Goal: Contribute content

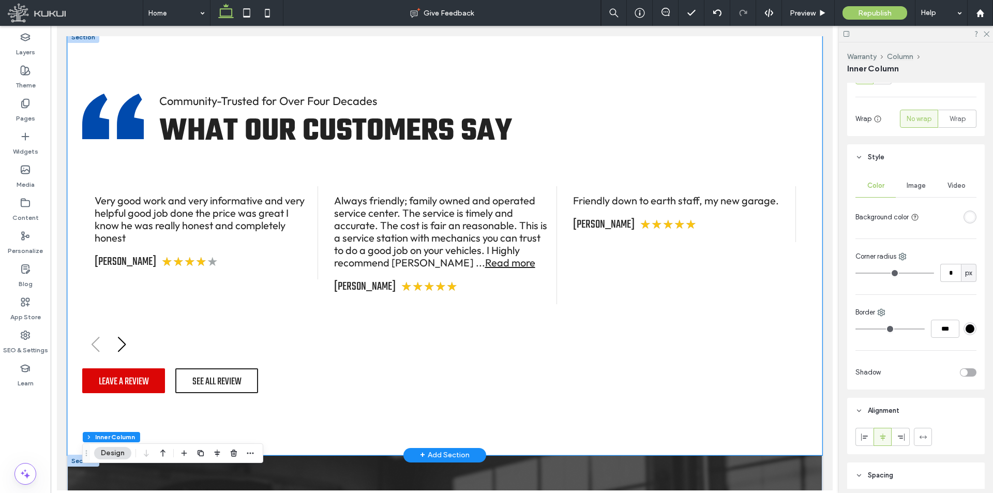
scroll to position [1654, 0]
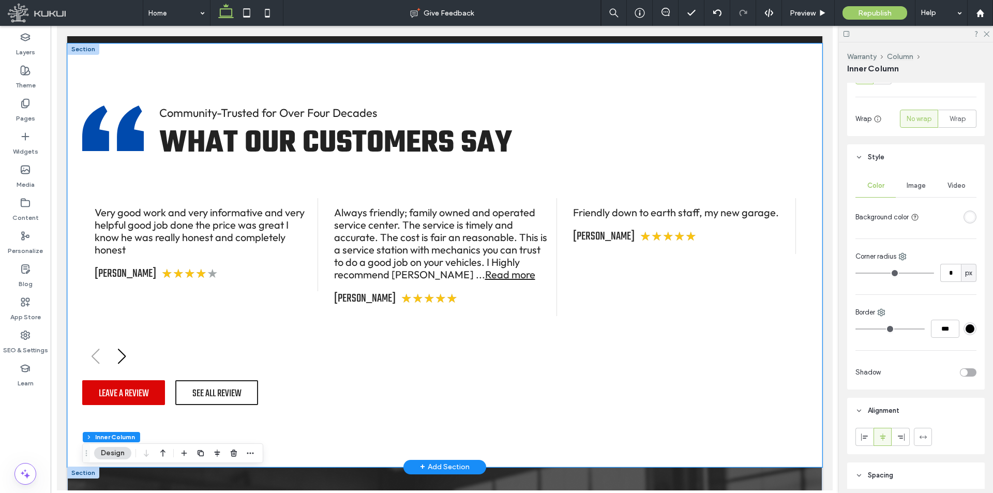
click at [319, 370] on div "Community-Trusted for Over Four Decades What Our Customers Say Loading ... Very…" at bounding box center [444, 255] width 755 height 424
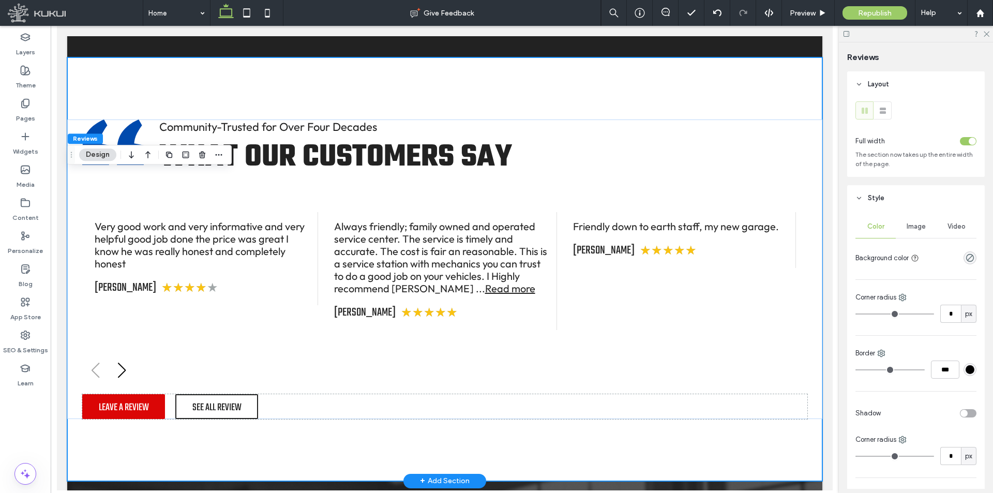
scroll to position [1757, 0]
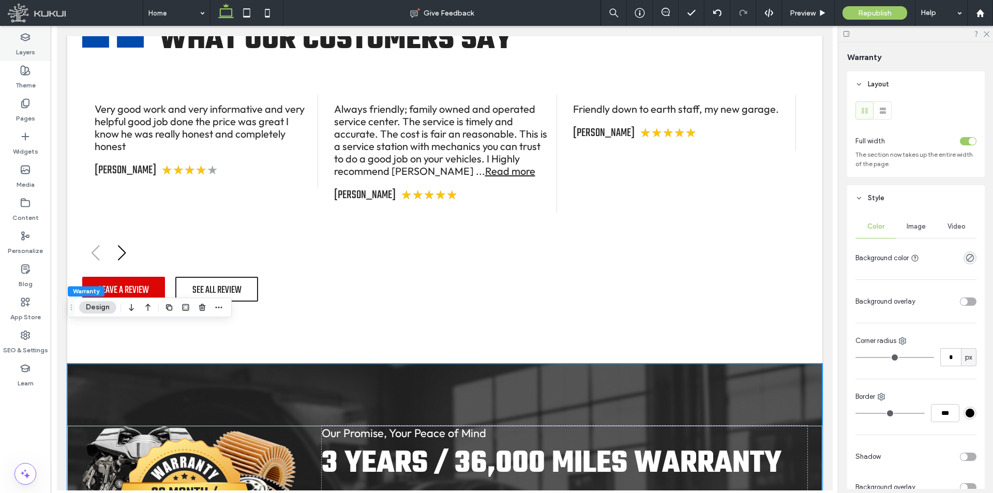
click at [30, 46] on label "Layers" at bounding box center [25, 49] width 19 height 14
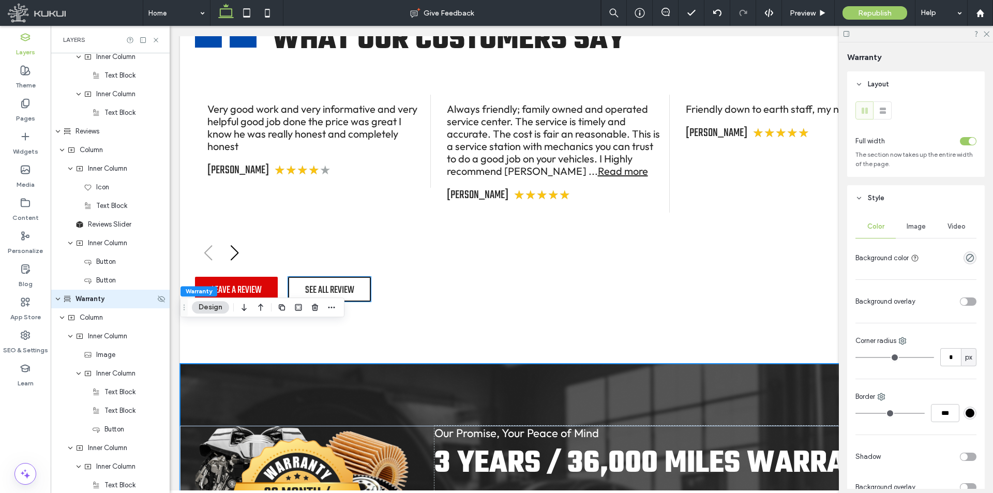
scroll to position [1764, 0]
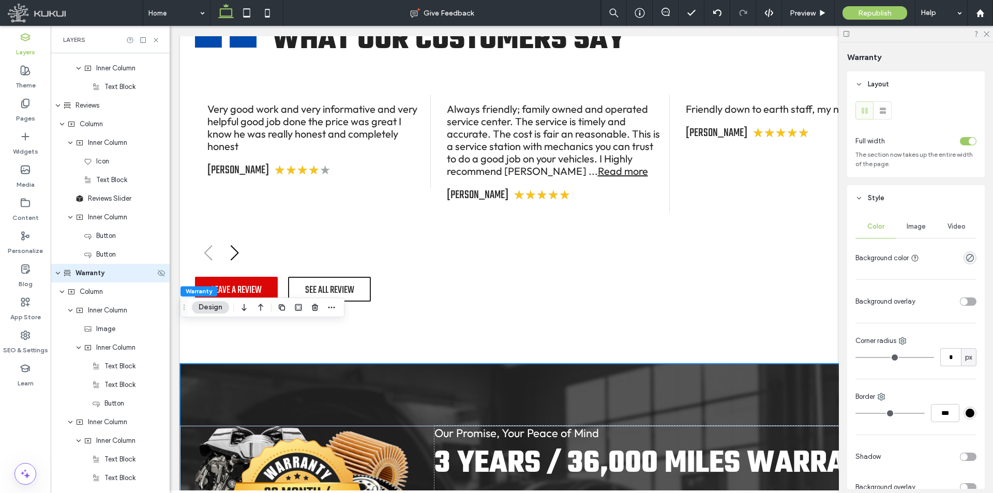
click at [58, 271] on icon "expand Warranty" at bounding box center [58, 273] width 6 height 8
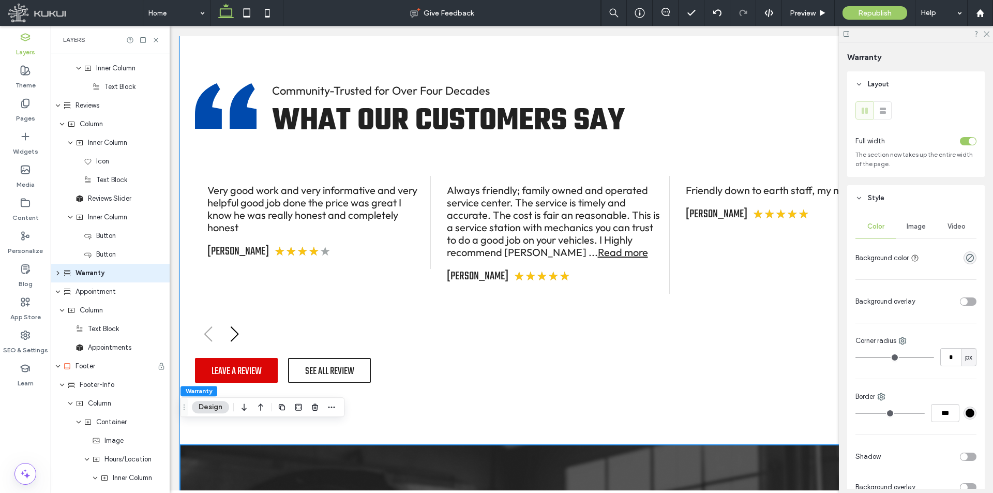
scroll to position [1654, 0]
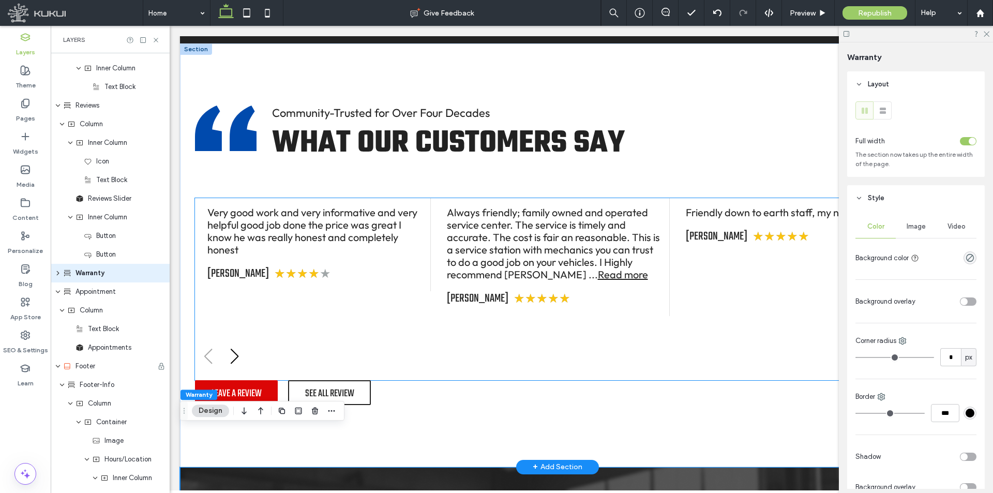
click at [302, 329] on div at bounding box center [557, 348] width 725 height 39
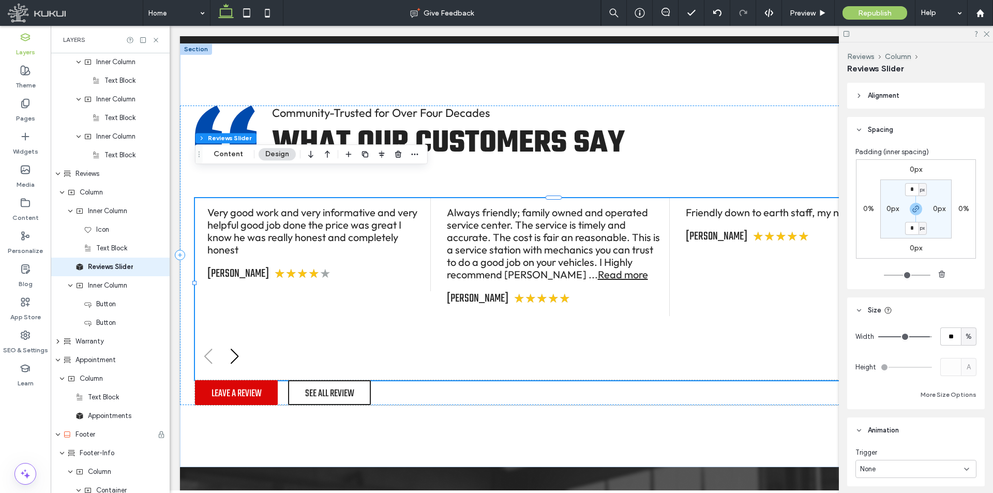
scroll to position [1689, 0]
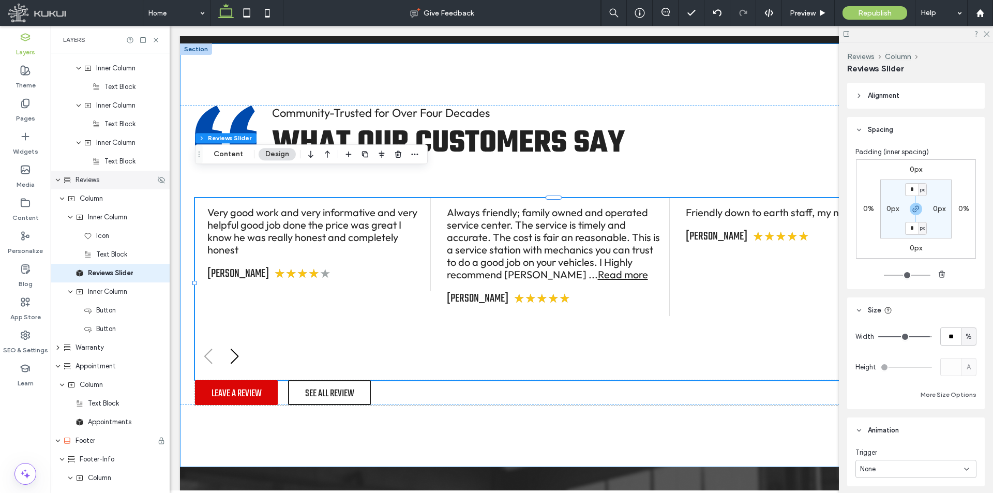
click at [79, 182] on span "Reviews" at bounding box center [88, 180] width 24 height 10
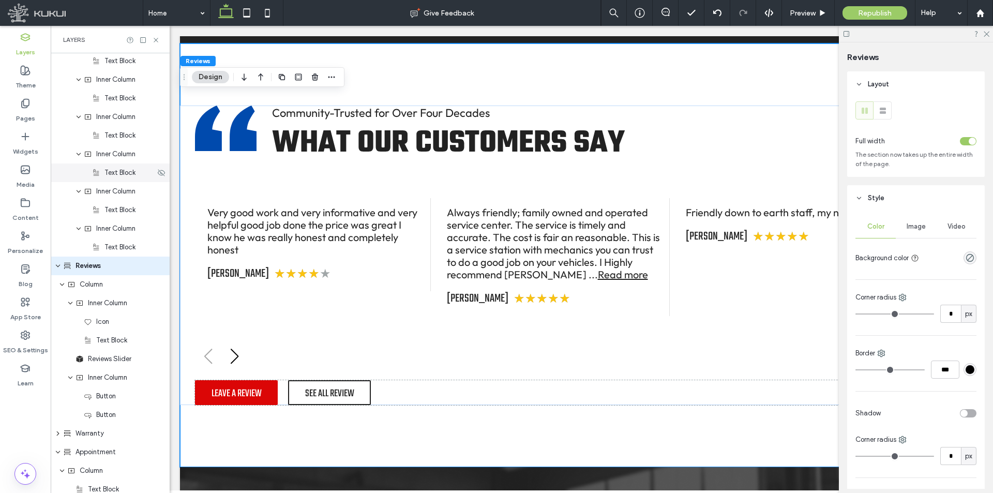
scroll to position [1596, 0]
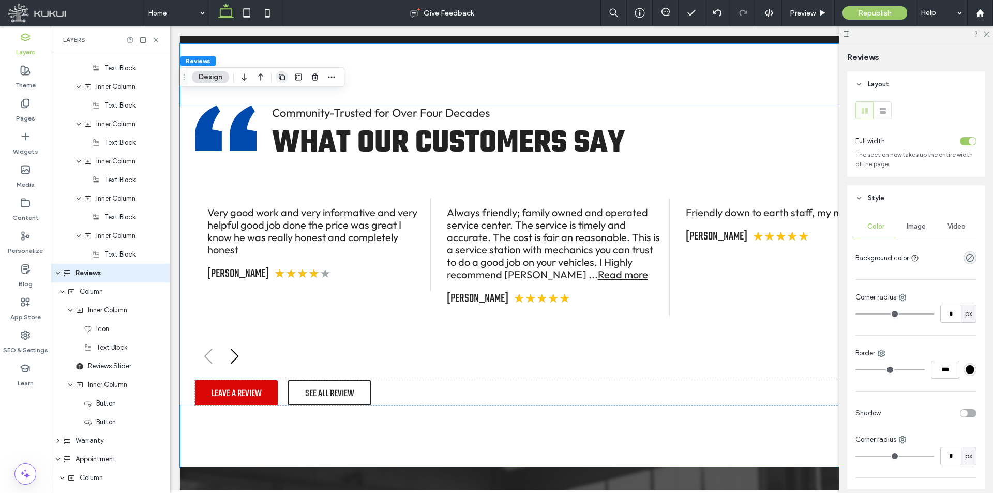
click at [279, 79] on icon "button" at bounding box center [282, 77] width 8 height 8
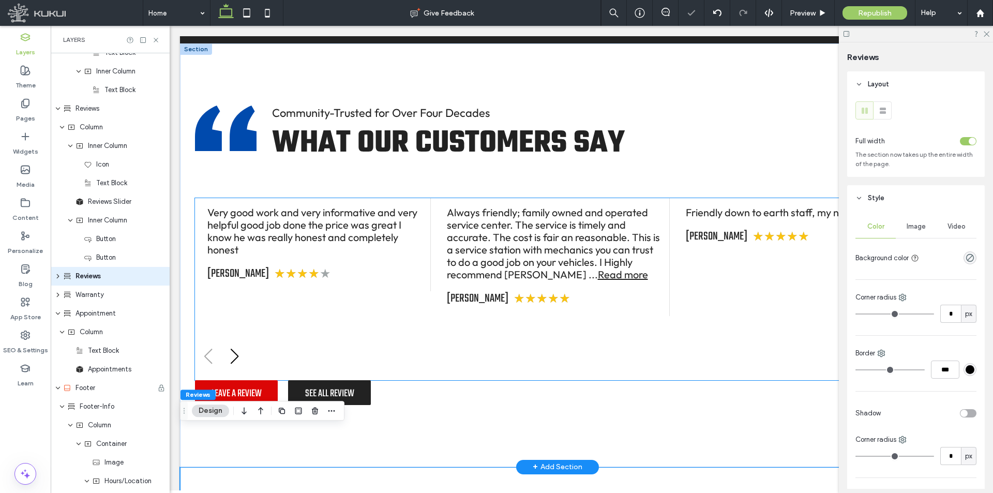
scroll to position [1764, 0]
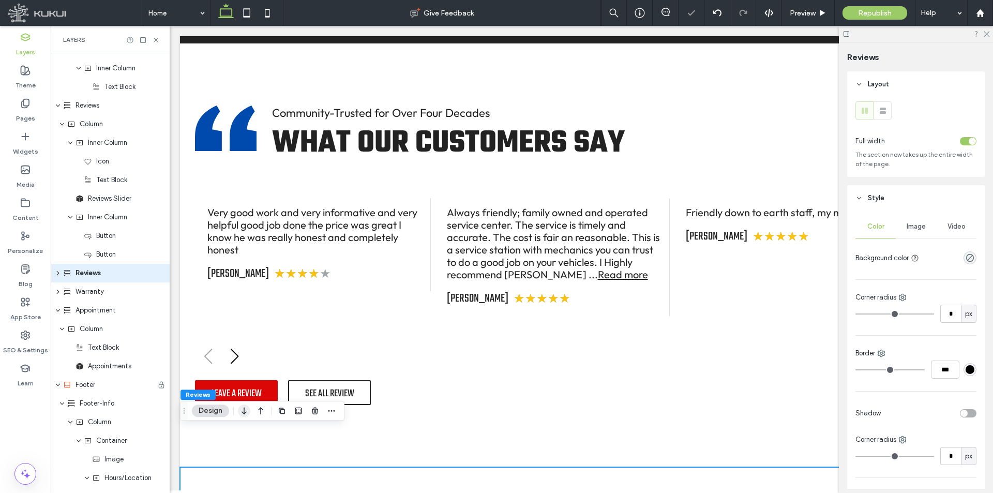
click at [248, 409] on icon "button" at bounding box center [244, 410] width 12 height 19
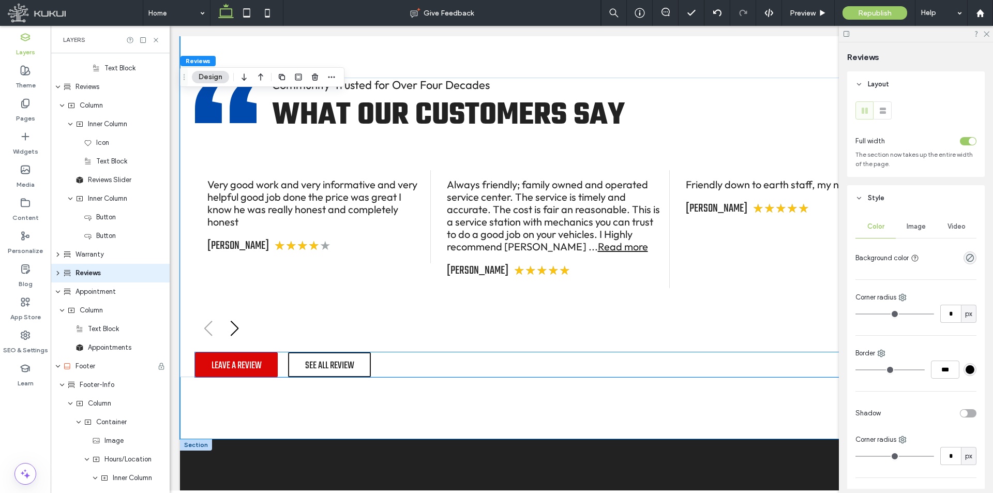
scroll to position [2452, 0]
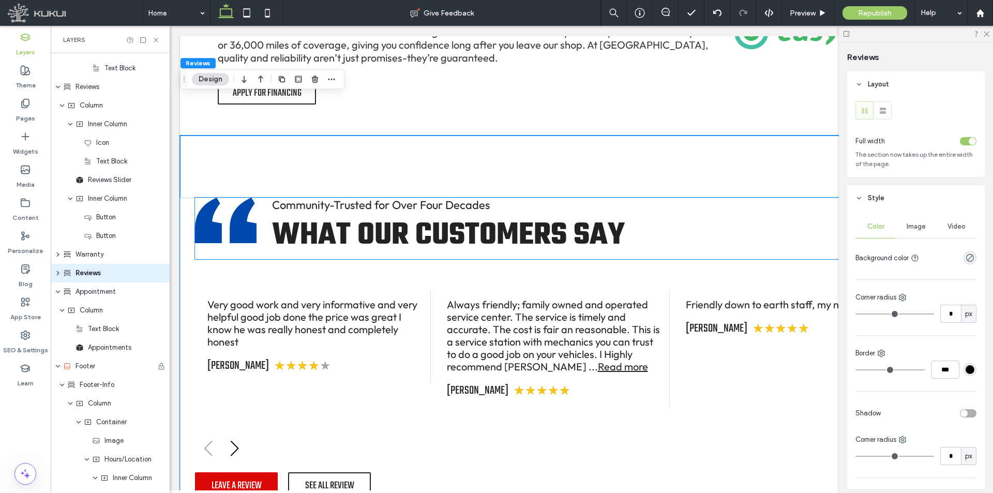
click at [354, 212] on span "What Our Customers Say" at bounding box center [448, 235] width 353 height 47
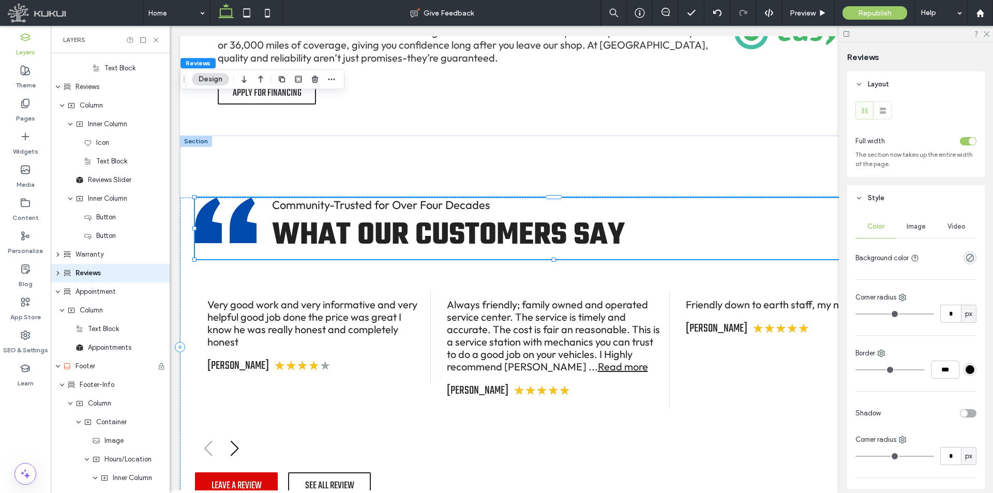
click at [354, 212] on span "What Our Customers Say" at bounding box center [448, 235] width 353 height 47
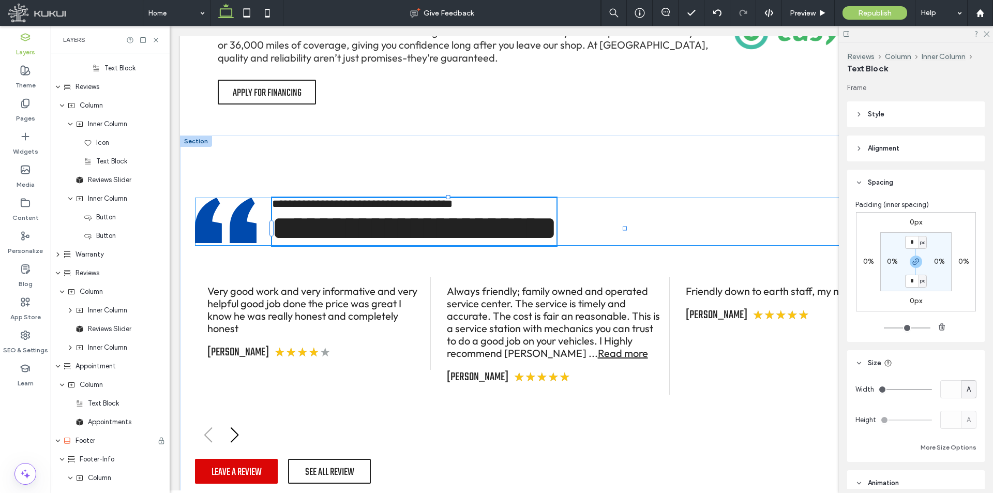
click at [317, 198] on span "**********" at bounding box center [362, 203] width 181 height 11
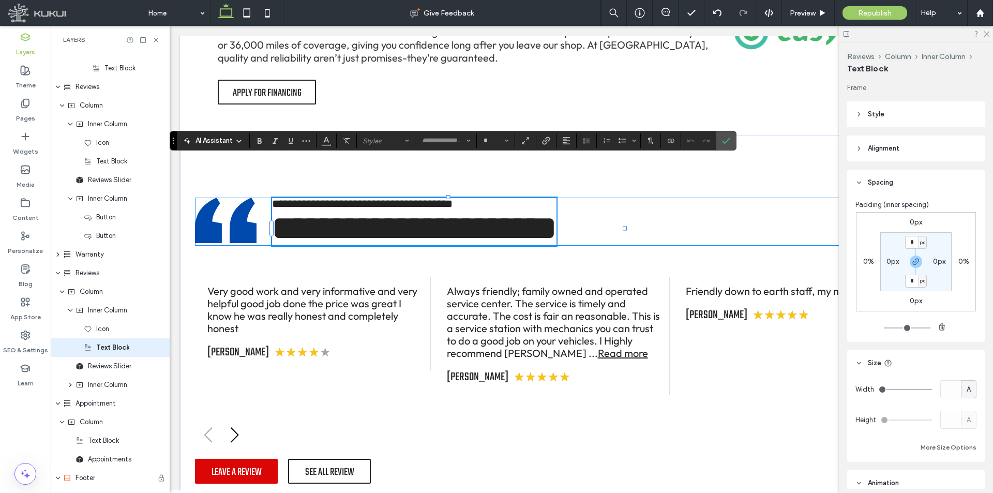
type input "******"
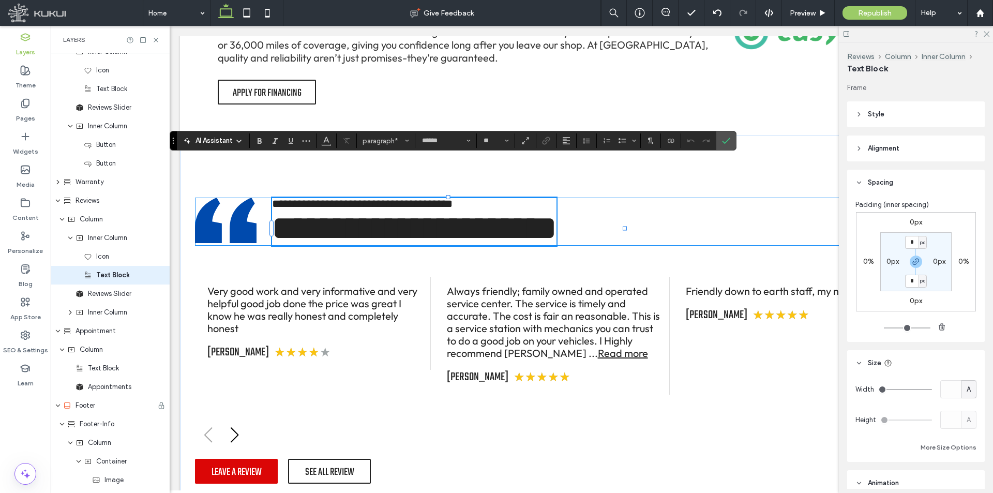
scroll to position [1857, 0]
drag, startPoint x: 274, startPoint y: 167, endPoint x: 489, endPoint y: 168, distance: 214.7
click at [453, 198] on span "**********" at bounding box center [362, 203] width 181 height 11
type input "**"
type input "****"
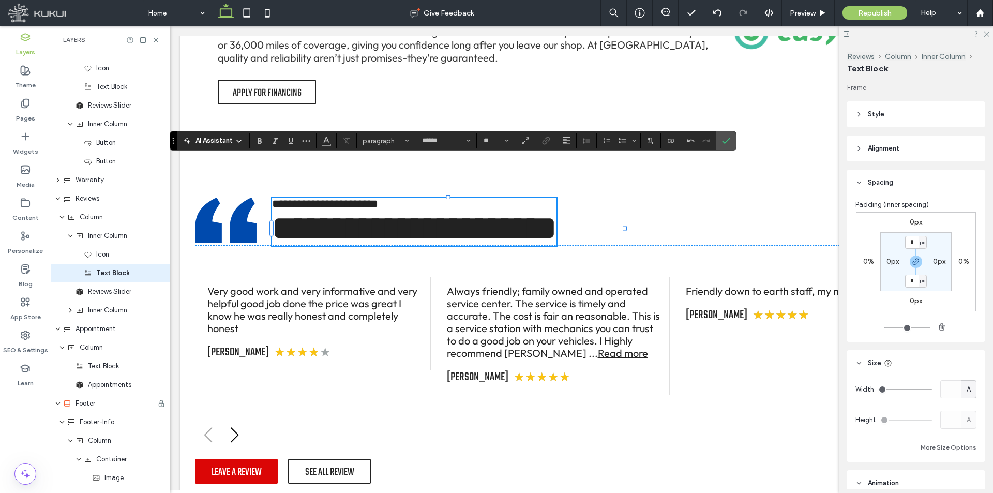
type input "**"
click at [352, 212] on span "**********" at bounding box center [414, 228] width 285 height 33
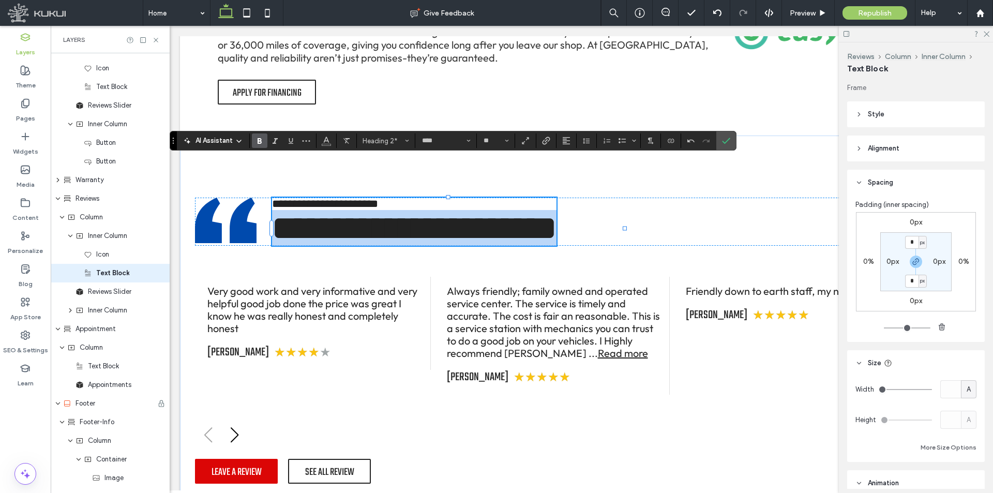
click at [352, 212] on span "**********" at bounding box center [414, 228] width 285 height 33
type input "******"
type input "**"
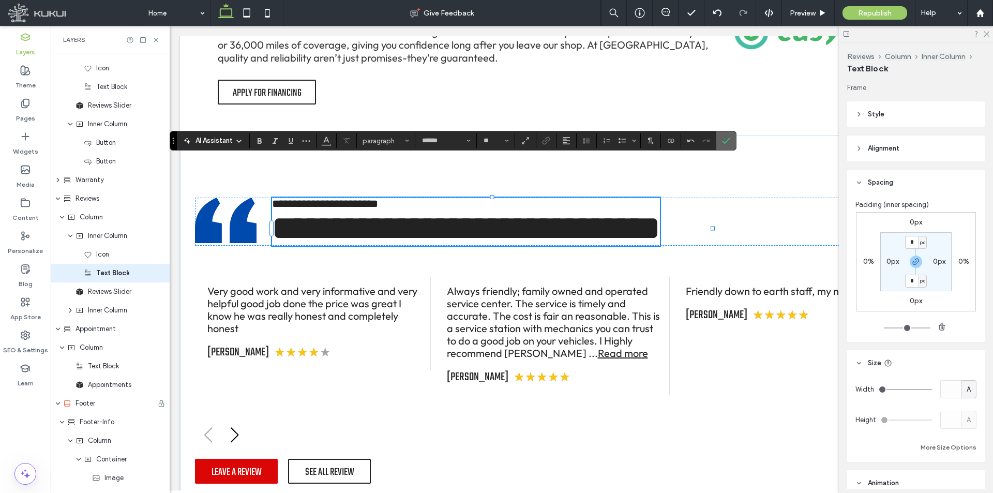
click at [723, 144] on icon "Confirm" at bounding box center [726, 141] width 8 height 8
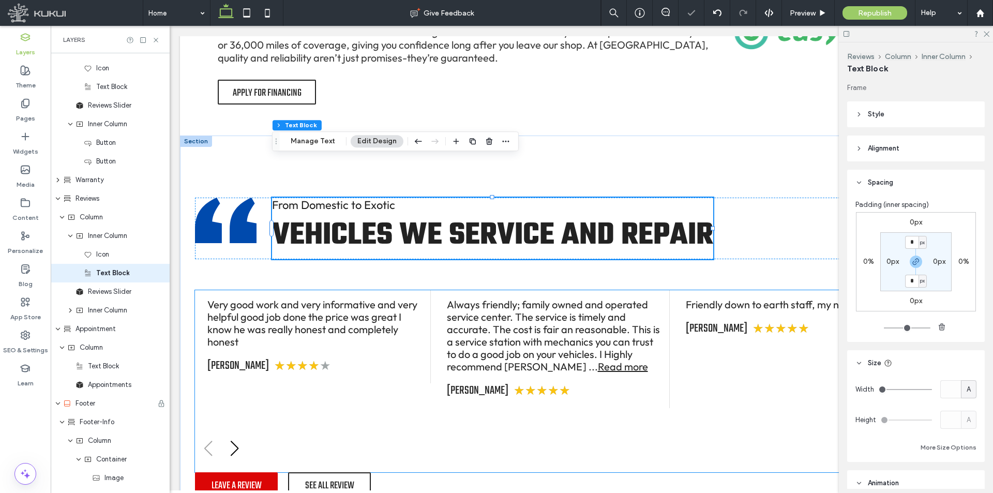
click at [352, 299] on div "Very good work and very informative and very helpful good job done the price wa…" at bounding box center [314, 324] width 214 height 50
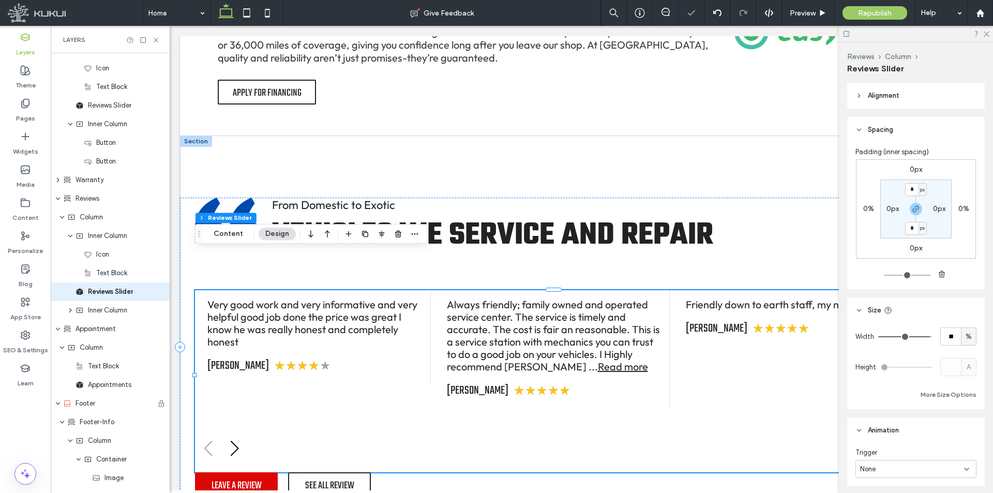
scroll to position [1875, 0]
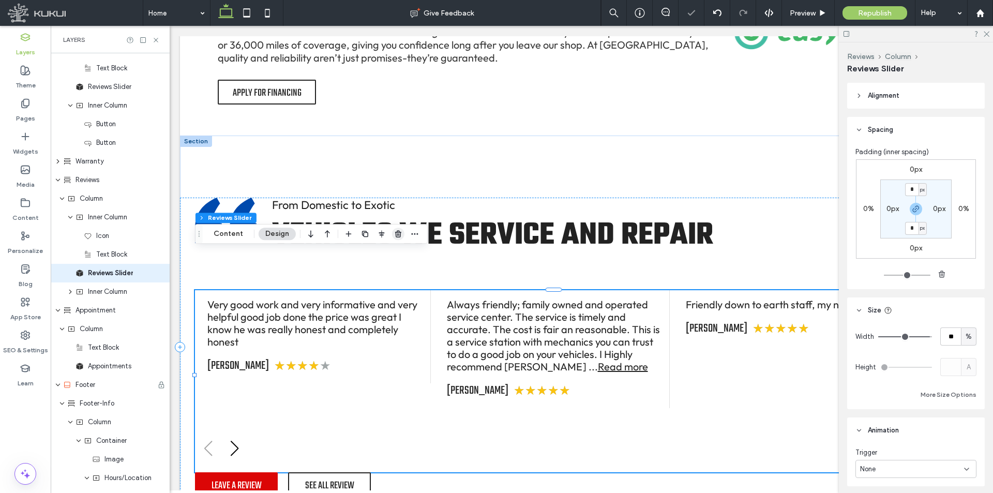
click at [392, 235] on span "button" at bounding box center [398, 234] width 12 height 12
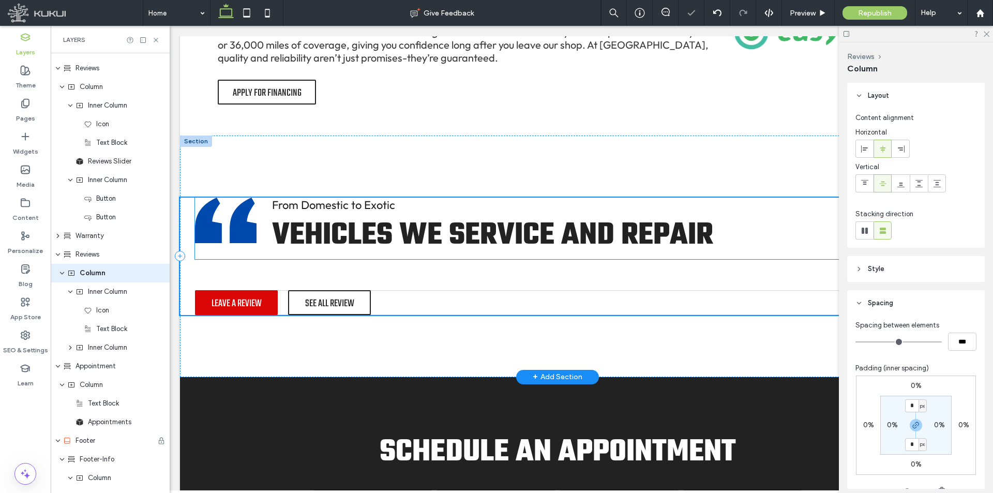
click at [229, 198] on icon at bounding box center [226, 221] width 62 height 46
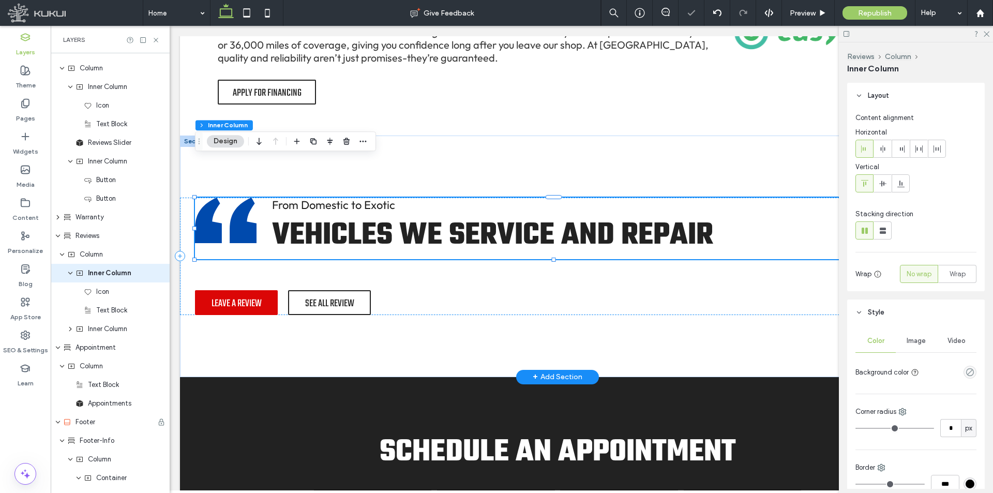
click at [229, 198] on icon at bounding box center [226, 221] width 62 height 46
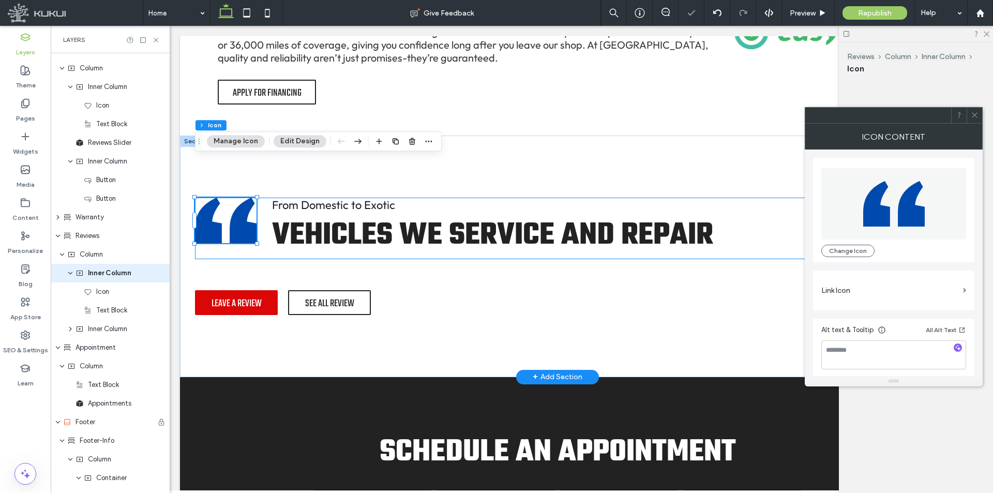
scroll to position [1838, 0]
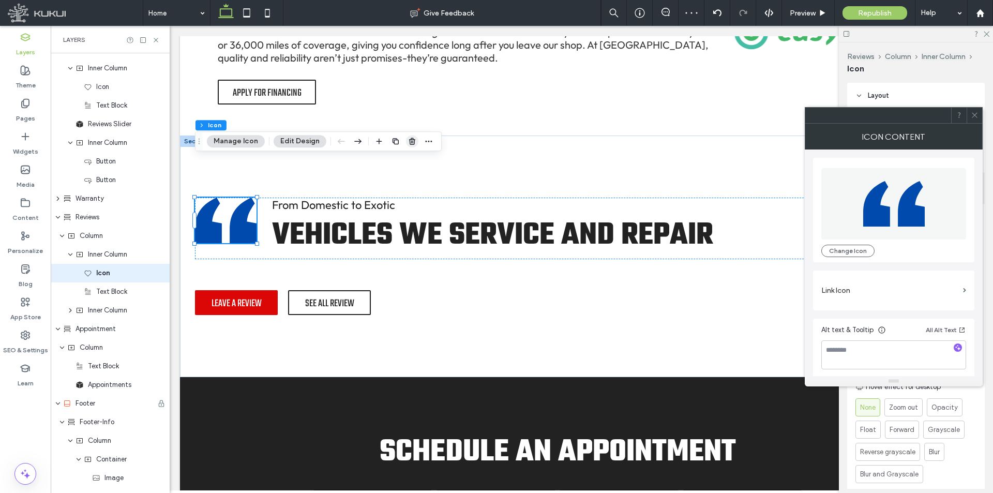
drag, startPoint x: 409, startPoint y: 138, endPoint x: 236, endPoint y: 119, distance: 173.9
click at [409, 138] on use "button" at bounding box center [412, 141] width 6 height 7
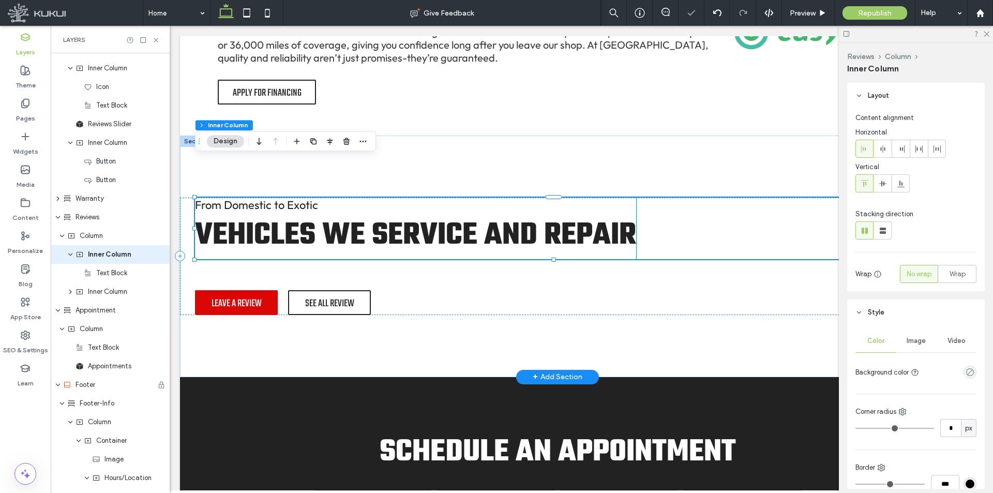
scroll to position [1820, 0]
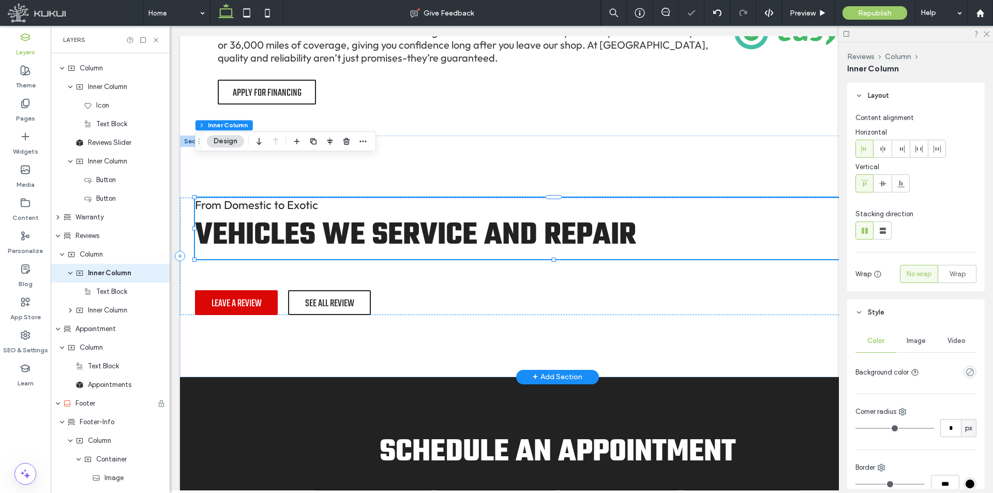
click at [696, 198] on div "From Domestic to Exotic vehicles we service and repair" at bounding box center [557, 229] width 725 height 62
click at [456, 231] on div "From Domestic to Exotic vehicles we service and repair Leave A Review See All R…" at bounding box center [557, 256] width 755 height 117
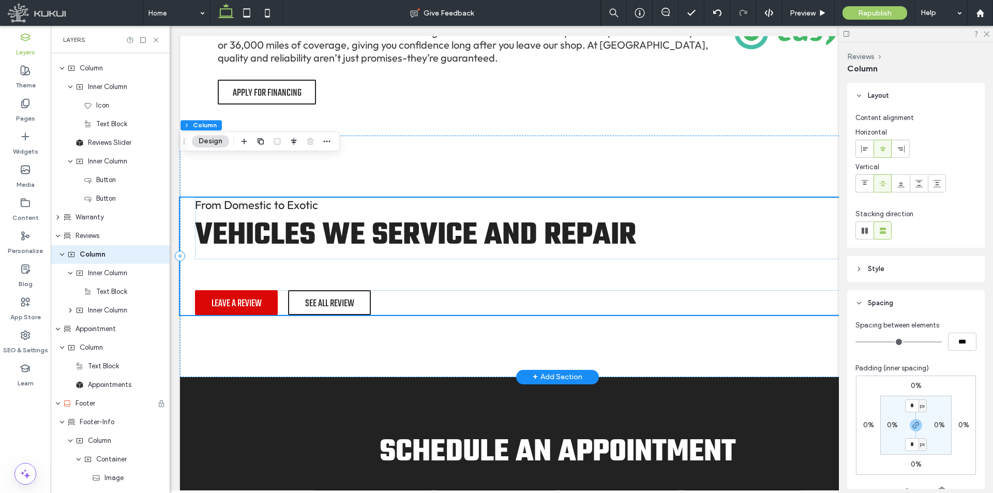
scroll to position [1801, 0]
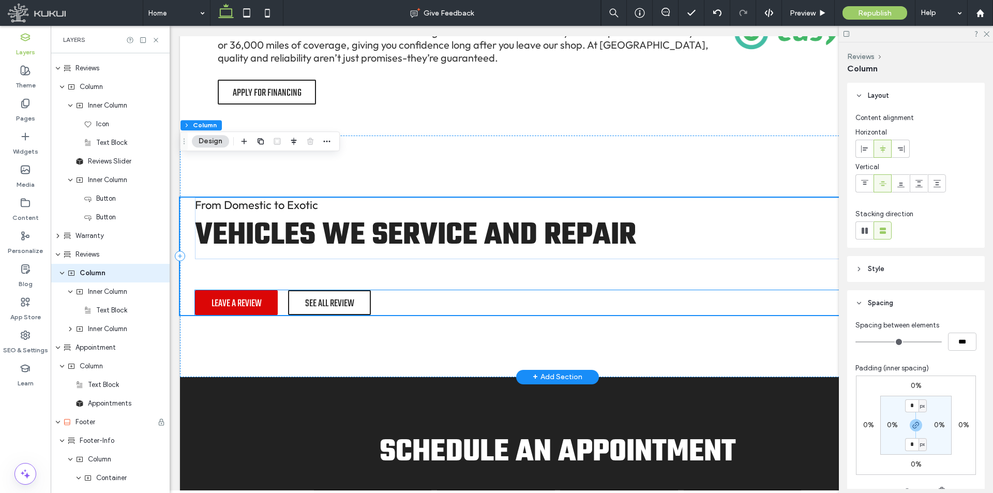
click at [409, 290] on div "Leave A Review See All Review" at bounding box center [557, 302] width 725 height 25
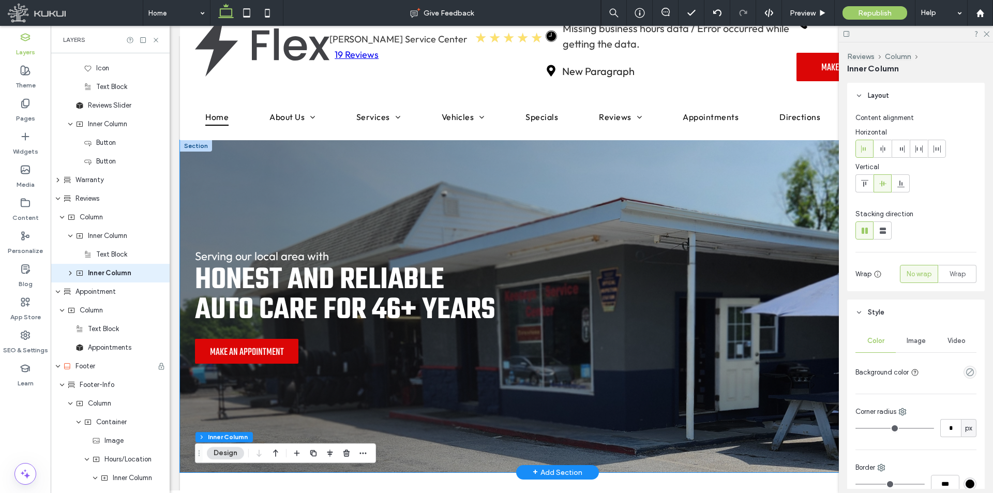
scroll to position [0, 0]
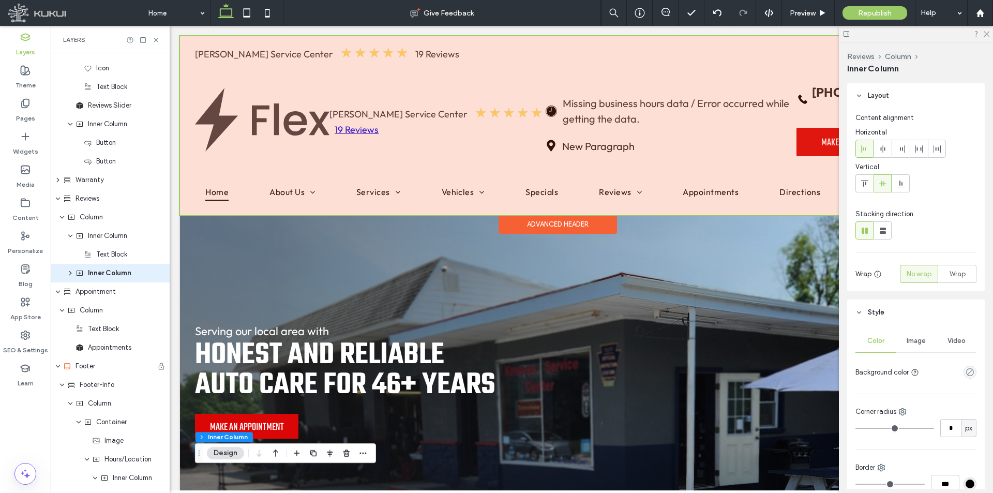
click at [315, 80] on div at bounding box center [557, 125] width 755 height 179
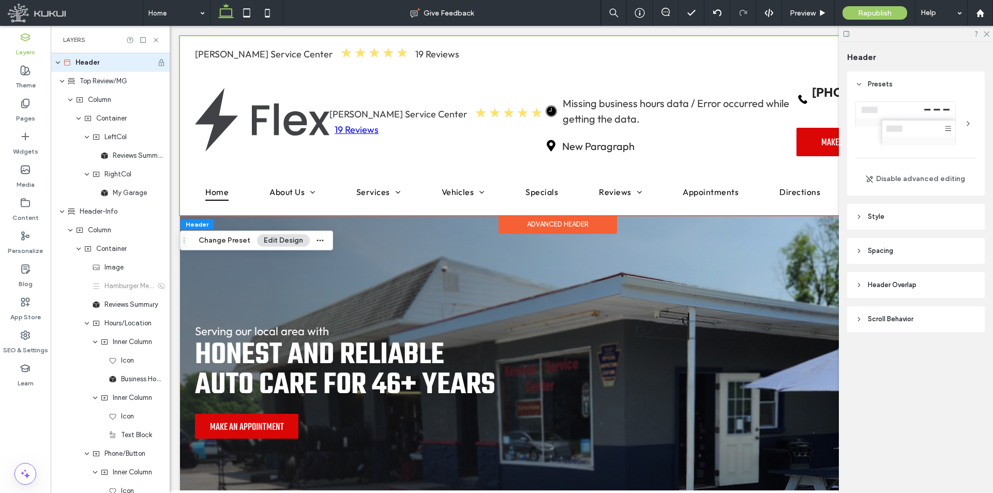
click at [193, 95] on div "[PERSON_NAME] Service Center ★ ★ ★ ★ ★ 19 Reviews My Garage You do not have My …" at bounding box center [557, 125] width 755 height 179
click at [931, 217] on header "Style" at bounding box center [916, 217] width 138 height 26
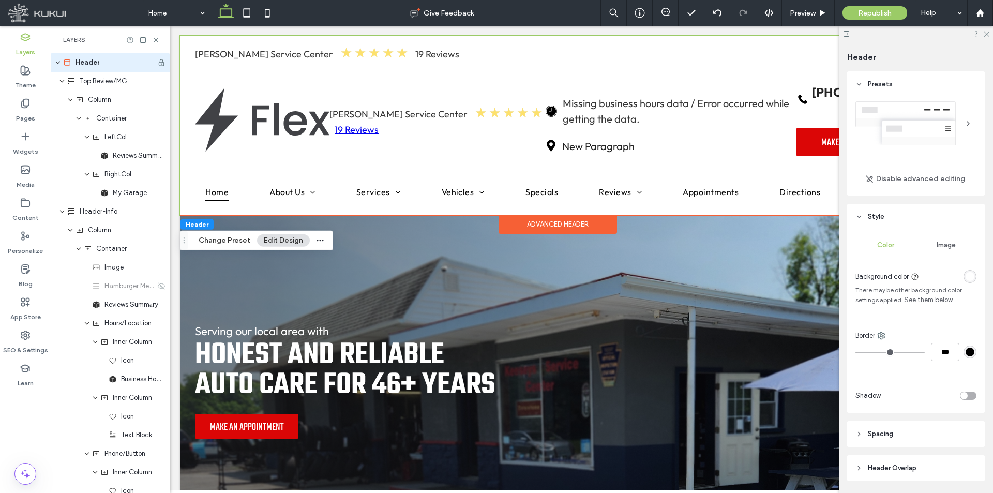
click at [935, 124] on div at bounding box center [916, 123] width 121 height 44
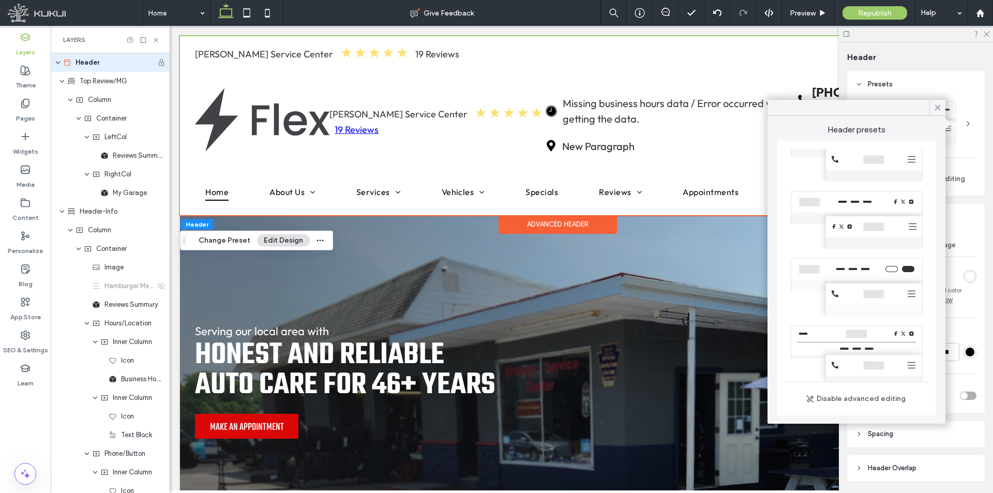
scroll to position [236, 0]
click at [931, 107] on div at bounding box center [938, 108] width 16 height 16
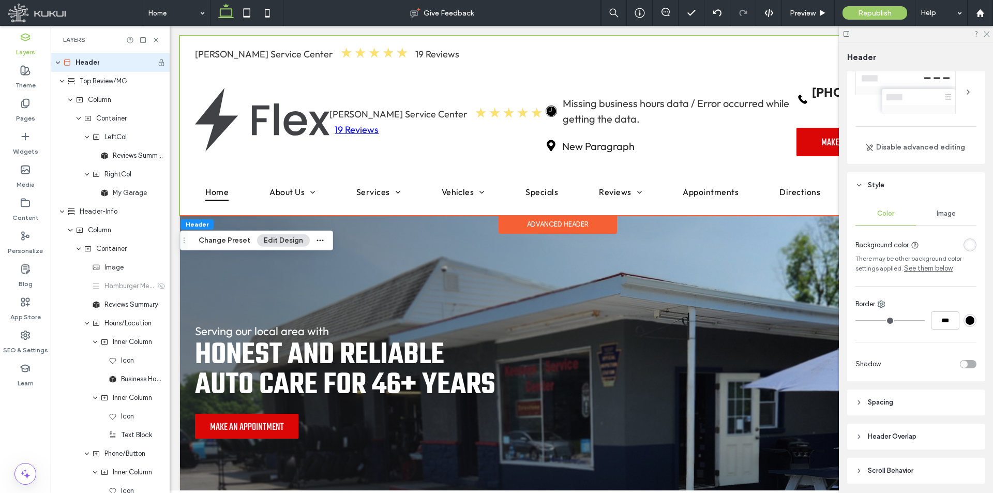
scroll to position [68, 0]
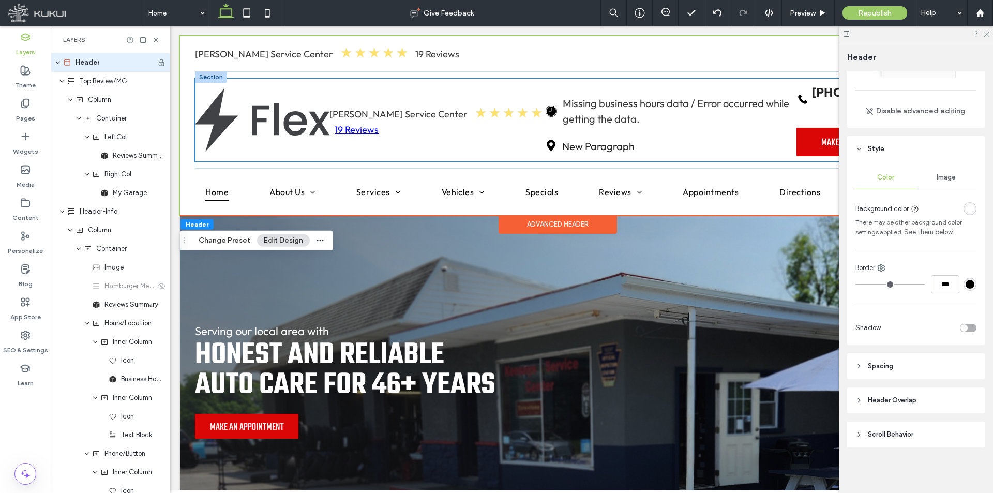
click at [273, 109] on img at bounding box center [262, 120] width 135 height 65
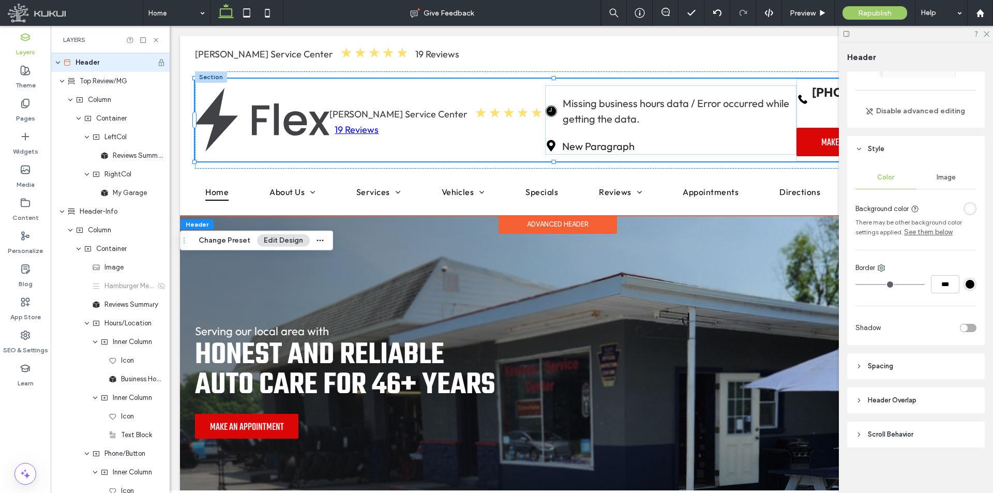
click at [273, 109] on img at bounding box center [262, 120] width 135 height 65
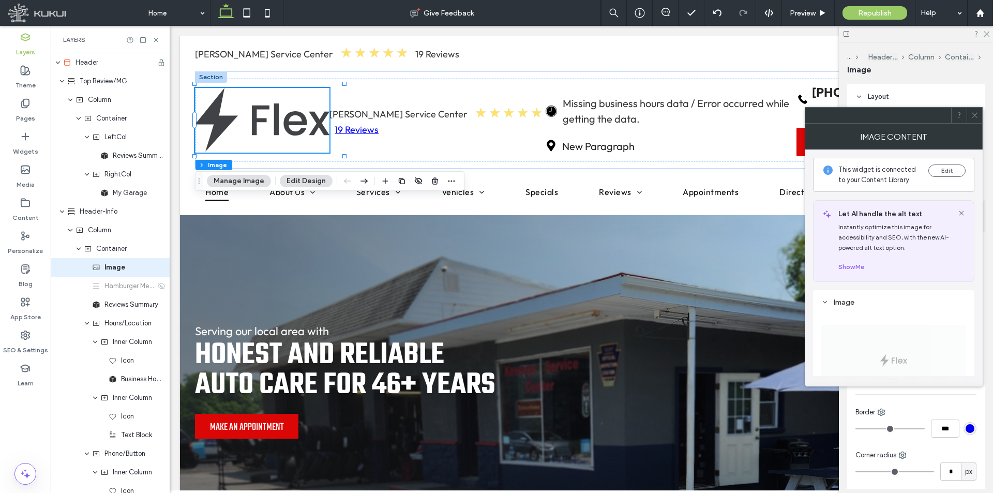
click at [971, 114] on icon at bounding box center [975, 115] width 8 height 8
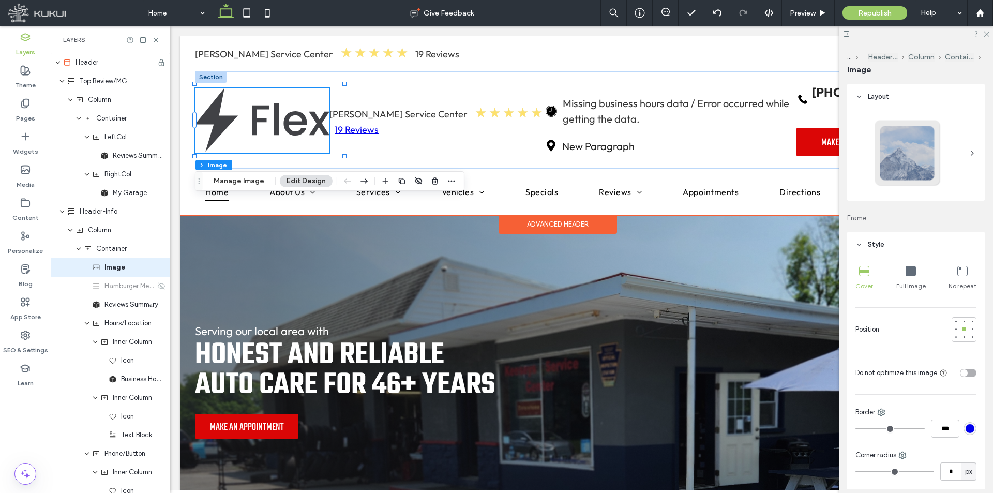
click at [181, 202] on div "[PERSON_NAME] Service Center ★ ★ ★ ★ ★ 19 Reviews My Garage You do not have My …" at bounding box center [557, 125] width 755 height 179
click at [185, 202] on div "[PERSON_NAME] Service Center ★ ★ ★ ★ ★ 19 Reviews My Garage You do not have My …" at bounding box center [557, 125] width 755 height 179
click at [480, 165] on div "[PERSON_NAME] Service Center ★ ★ ★ ★ ★ 19 Reviews Loading ... Missing business …" at bounding box center [557, 119] width 725 height 97
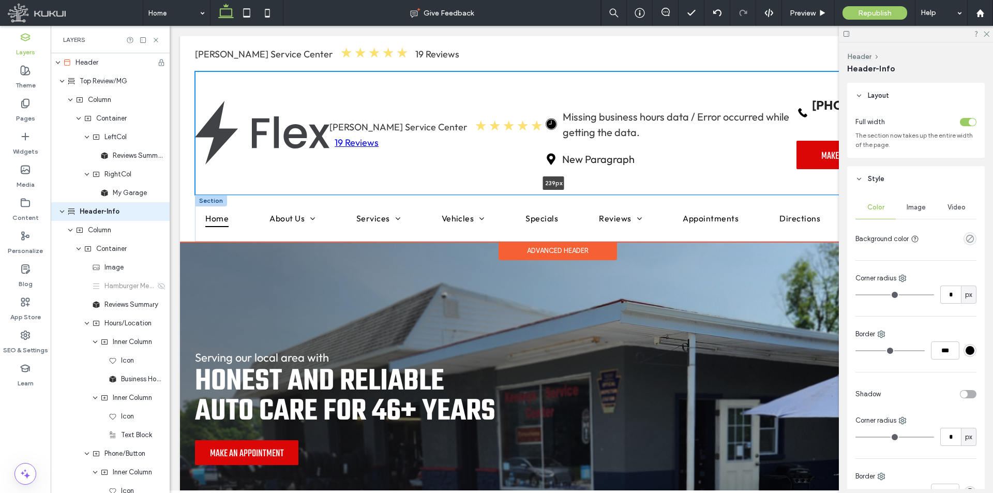
drag, startPoint x: 481, startPoint y: 169, endPoint x: 473, endPoint y: 196, distance: 28.1
click at [478, 196] on div "[PERSON_NAME] Service Center ★ ★ ★ ★ ★ 19 Reviews My Garage You do not have My …" at bounding box center [557, 138] width 755 height 205
type input "***"
